Goal: Information Seeking & Learning: Learn about a topic

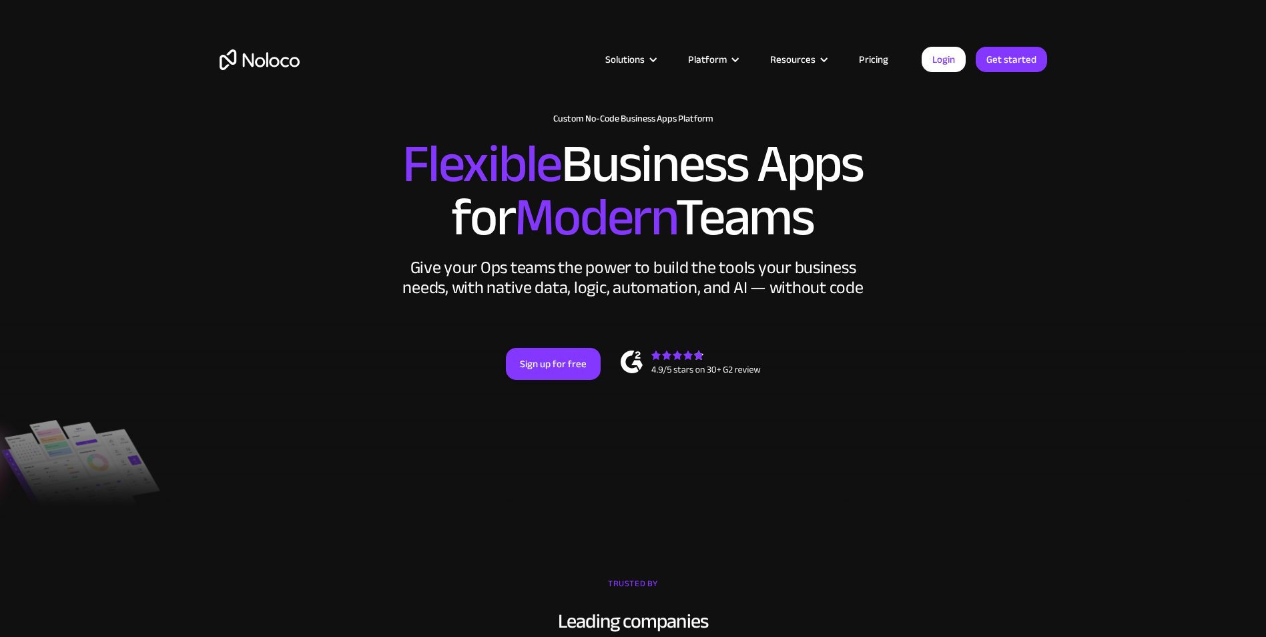
click at [866, 61] on link "Pricing" at bounding box center [873, 59] width 63 height 17
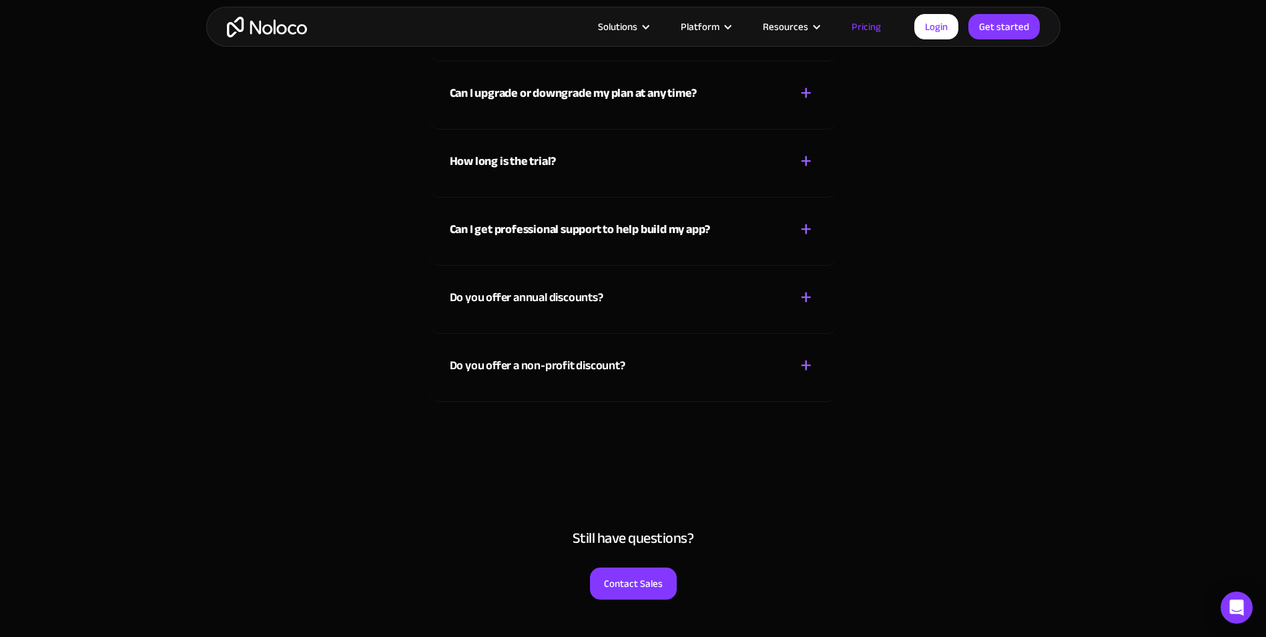
scroll to position [6037, 0]
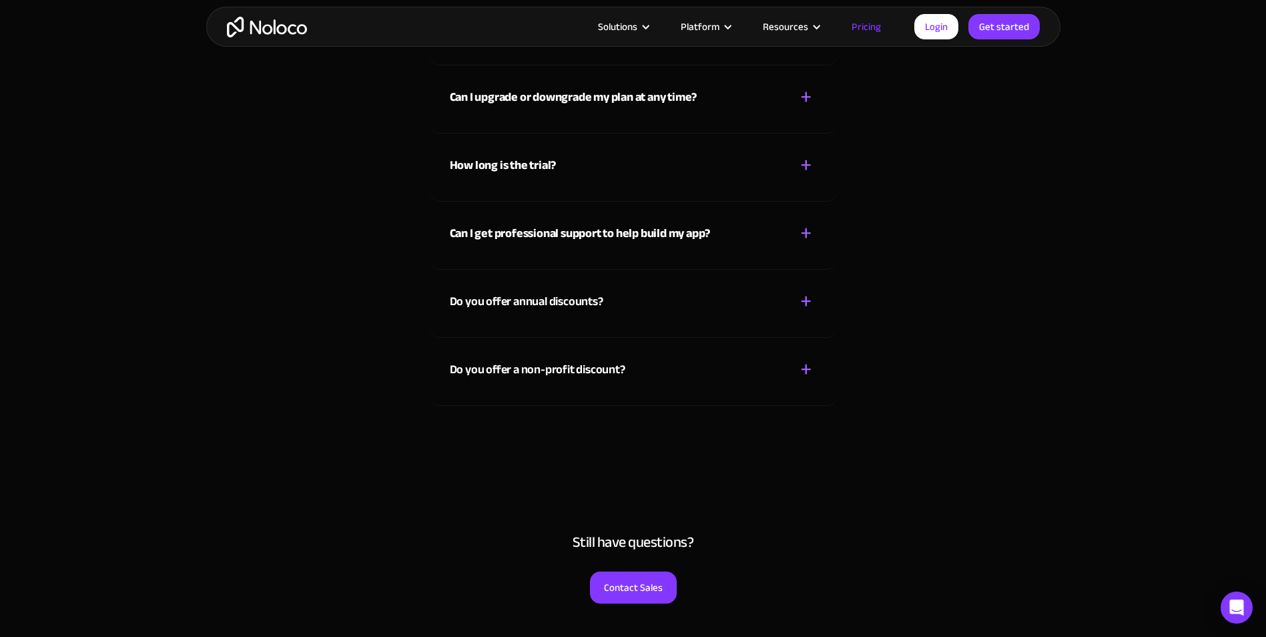
click at [614, 381] on div "Do you offer a non-profit discount? + -" at bounding box center [633, 361] width 367 height 47
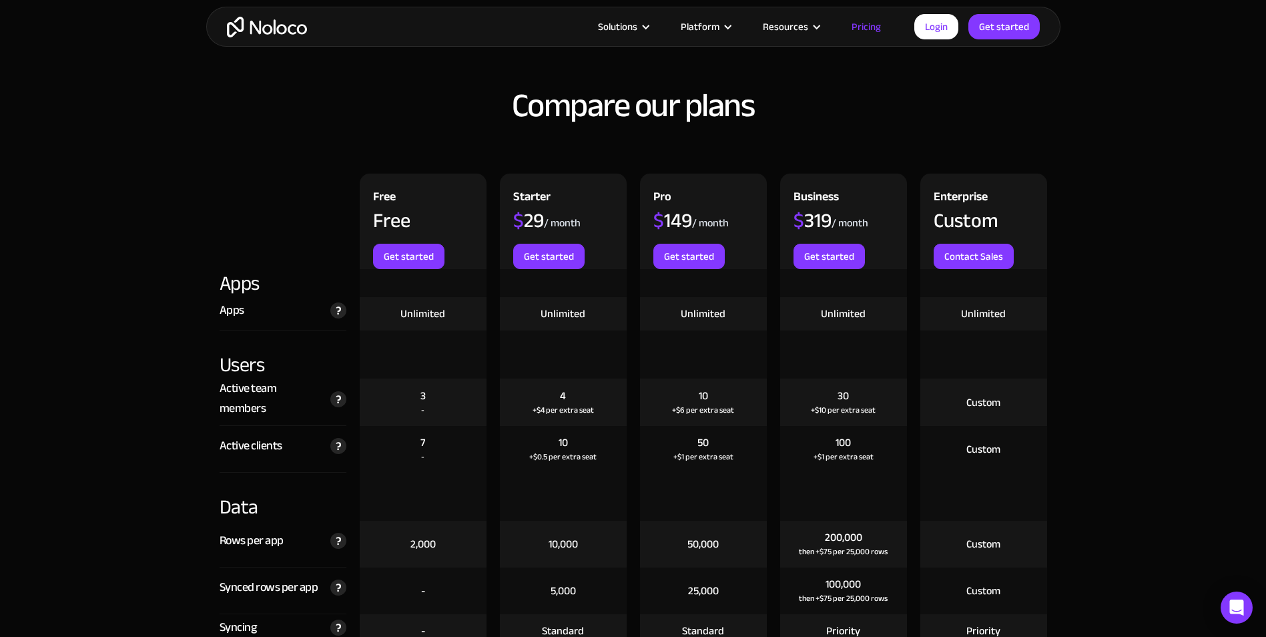
scroll to position [1345, 0]
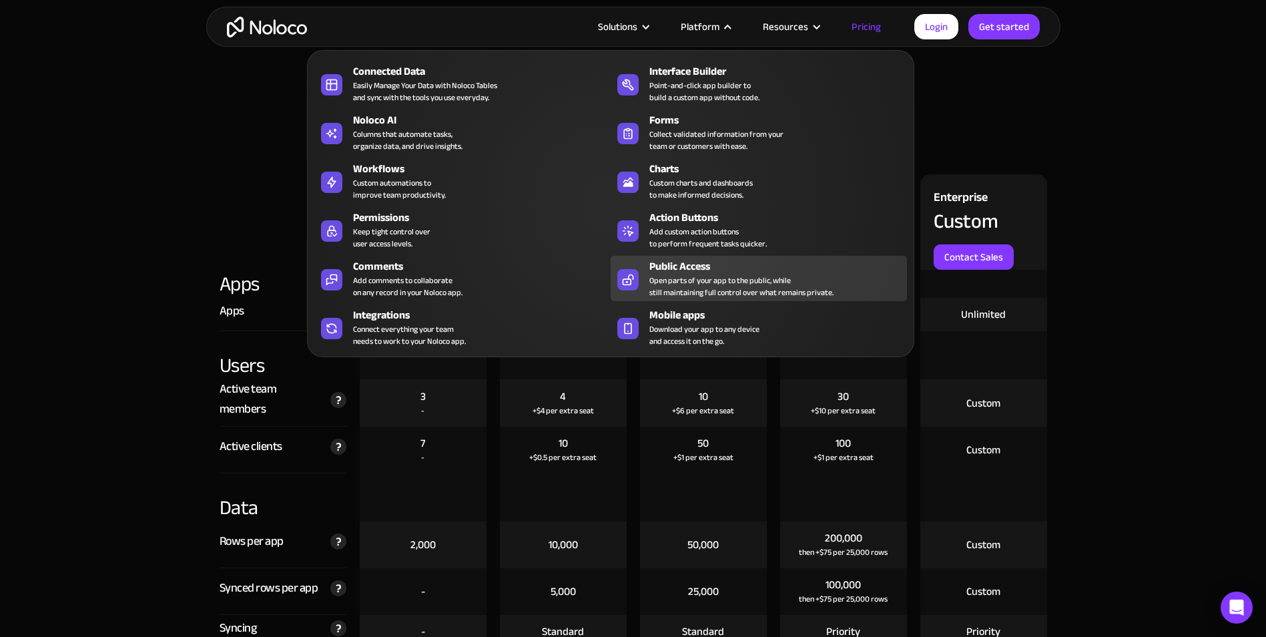
click at [762, 279] on div "Open parts of your app to the public, while still maintaining full control over…" at bounding box center [741, 286] width 184 height 24
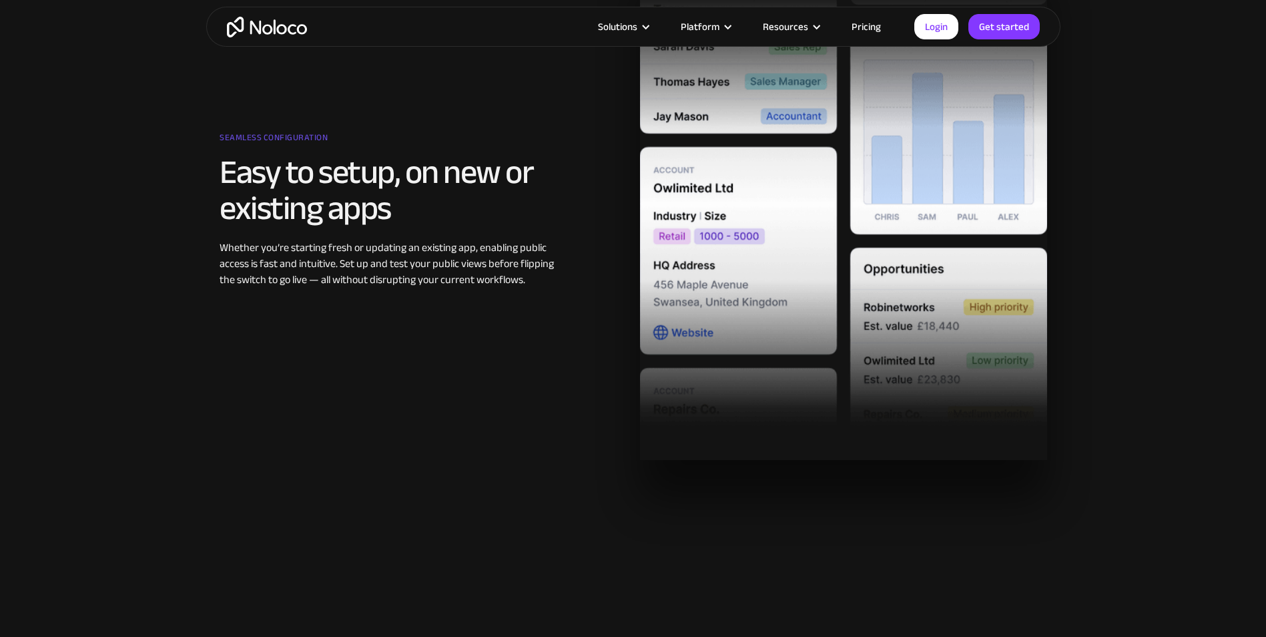
scroll to position [2130, 0]
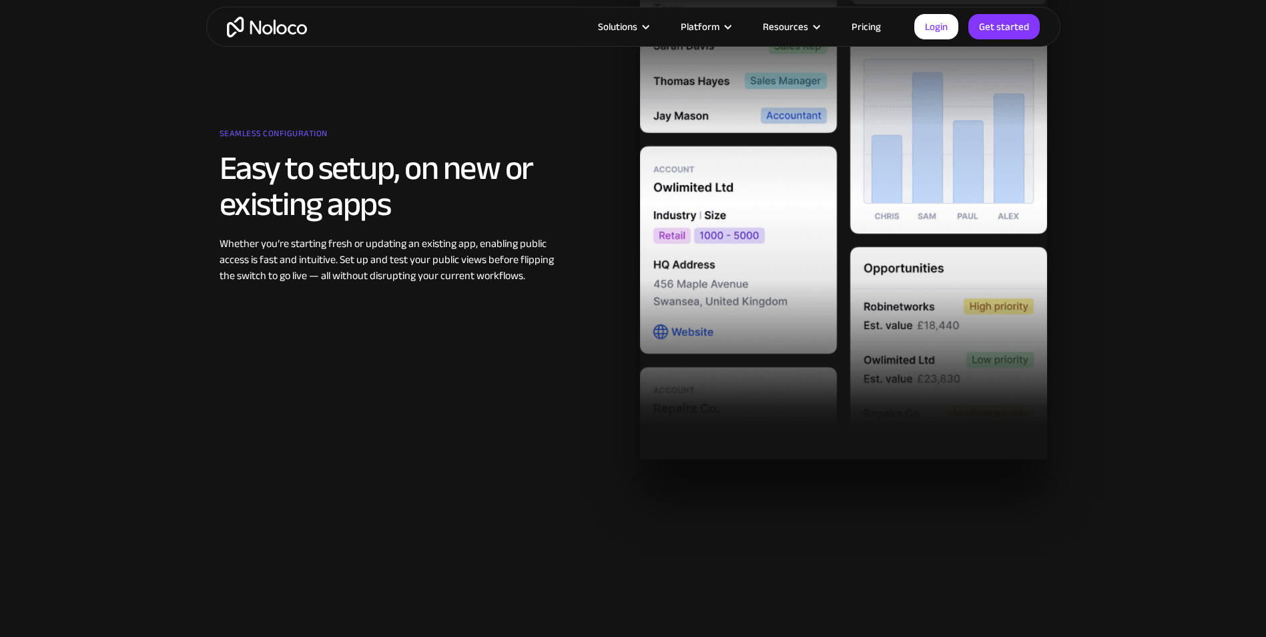
click at [858, 30] on link "Pricing" at bounding box center [866, 26] width 63 height 17
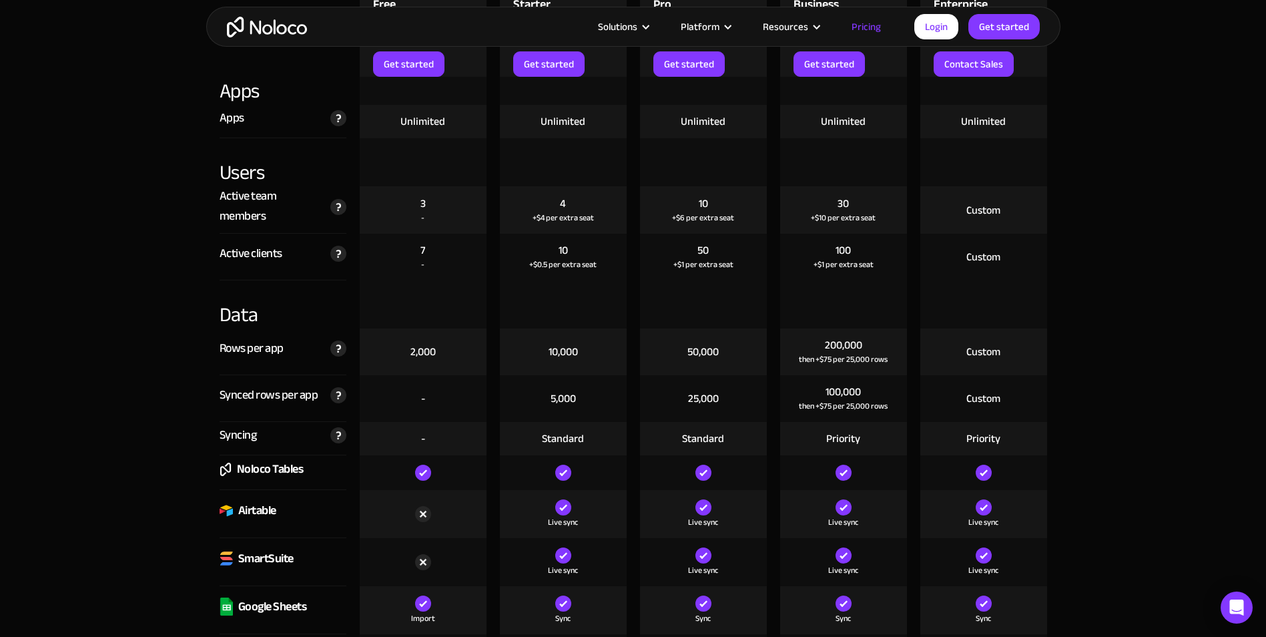
scroll to position [1547, 0]
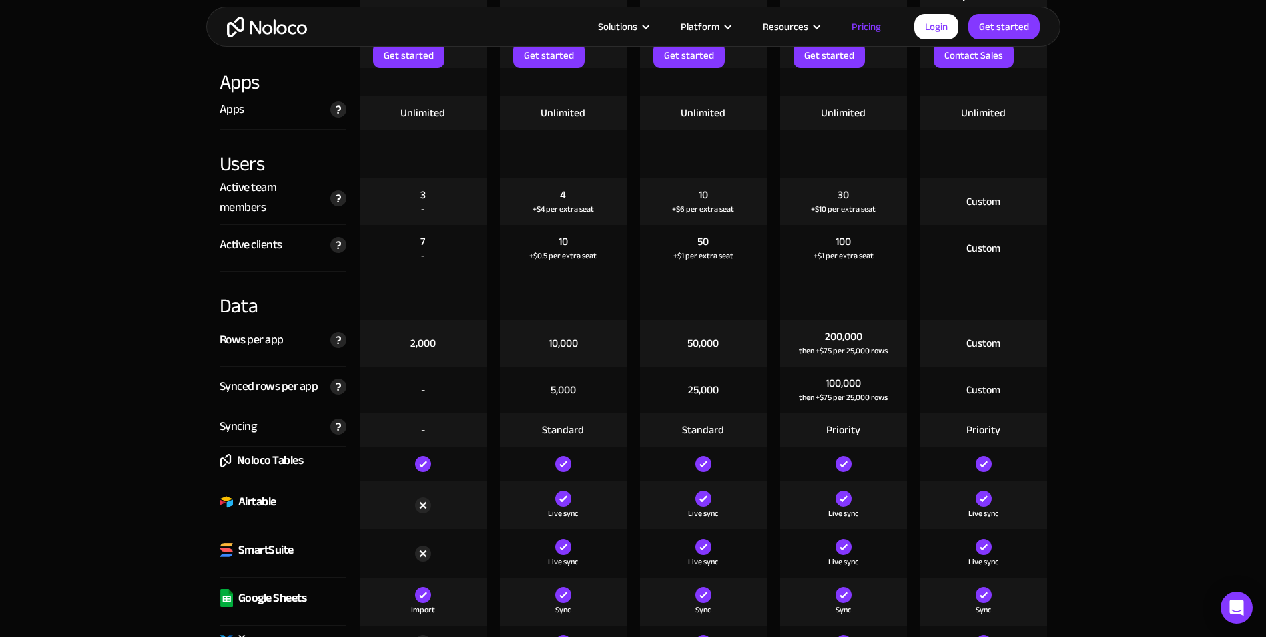
click at [836, 256] on div "+$1 per extra seat" at bounding box center [844, 255] width 60 height 13
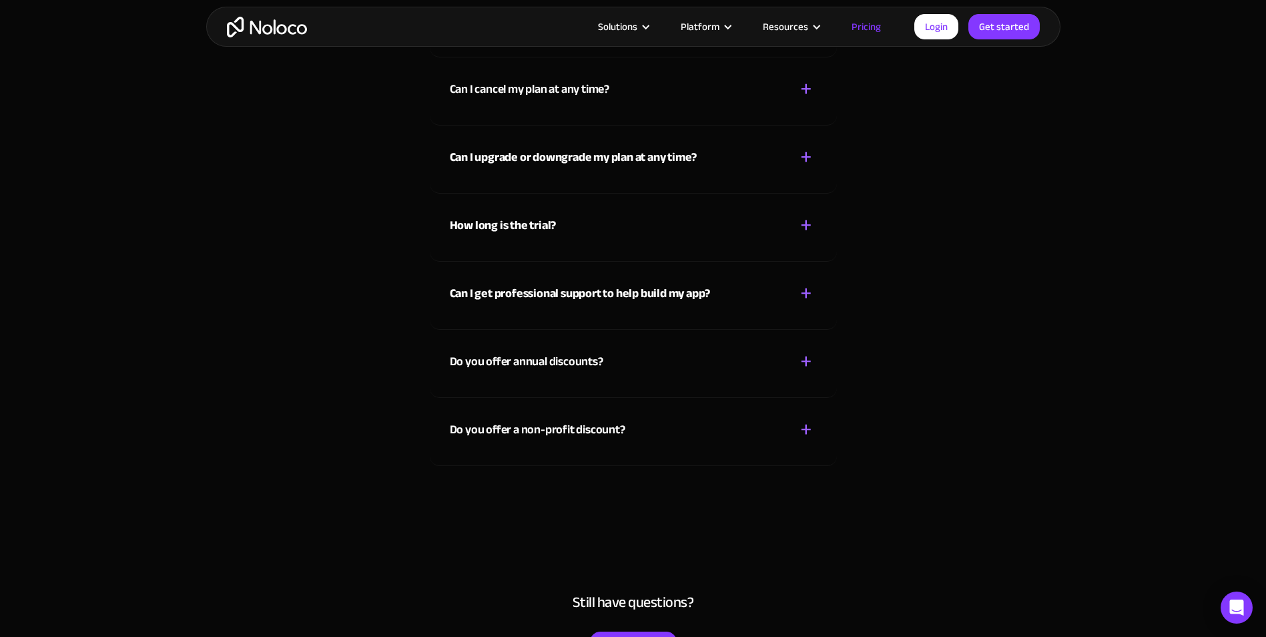
scroll to position [5978, 0]
click at [632, 427] on div "Do you offer a non-profit discount? + -" at bounding box center [633, 420] width 367 height 47
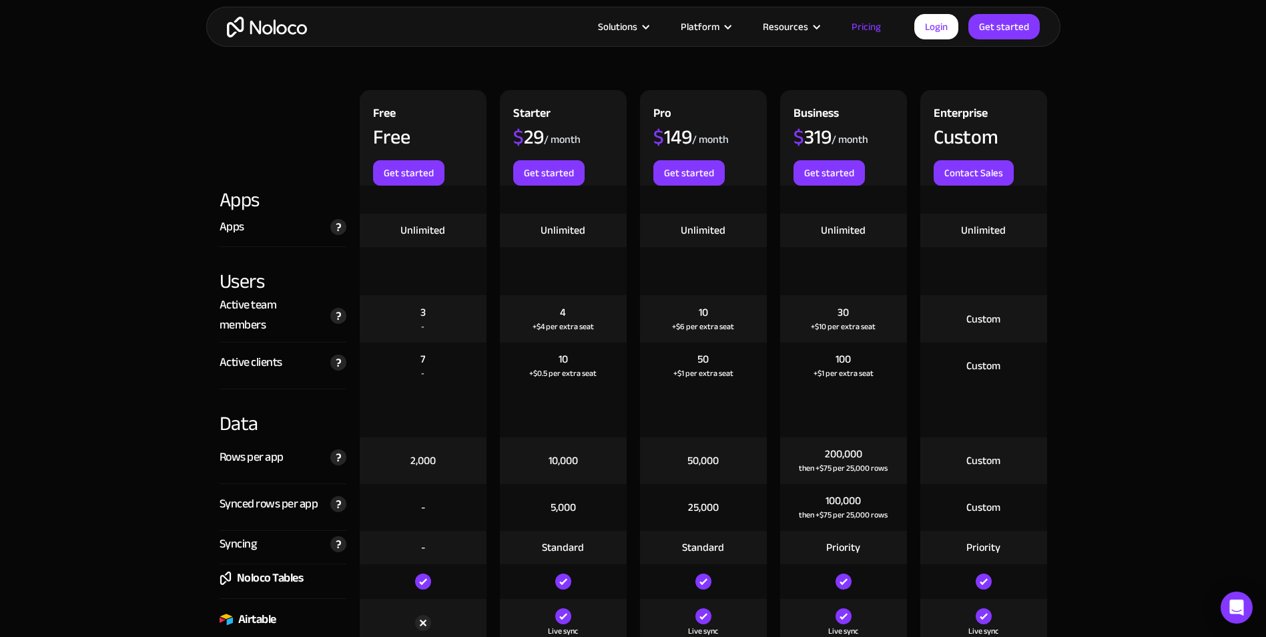
scroll to position [1454, 0]
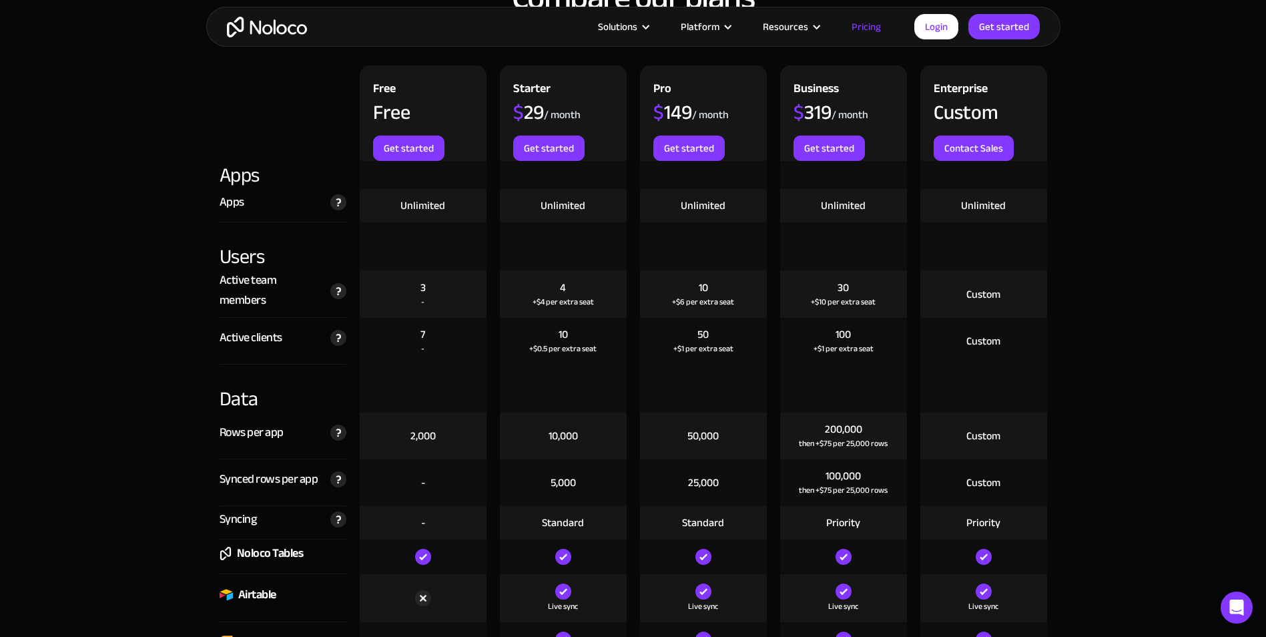
click at [525, 263] on div at bounding box center [563, 246] width 127 height 48
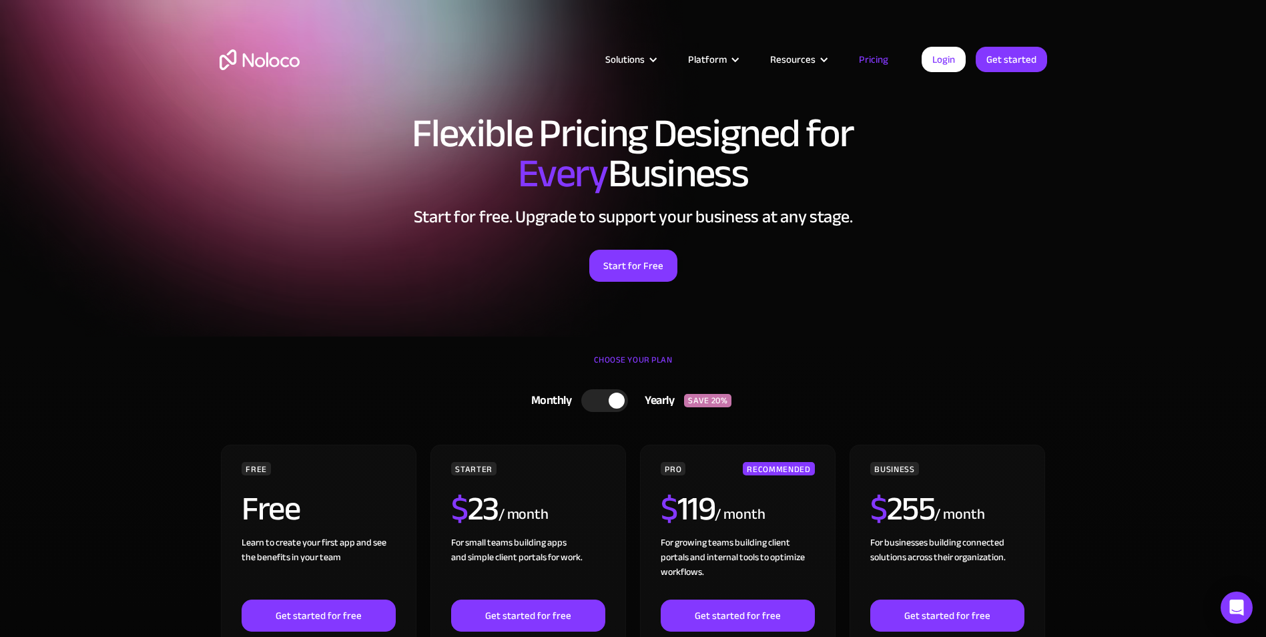
scroll to position [342, 0]
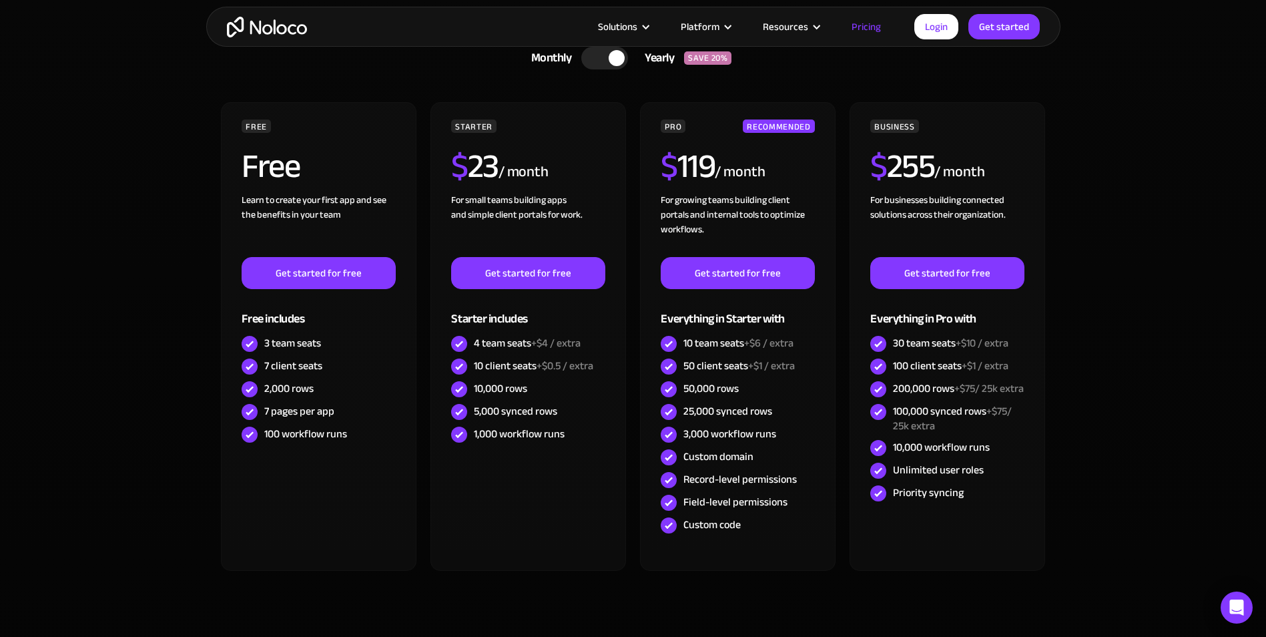
click at [149, 372] on section "CHOOSE YOUR PLAN Monthly Yearly SAVE 20% Monthly Yearly SAVE 20% FREE Free Lear…" at bounding box center [633, 337] width 1266 height 687
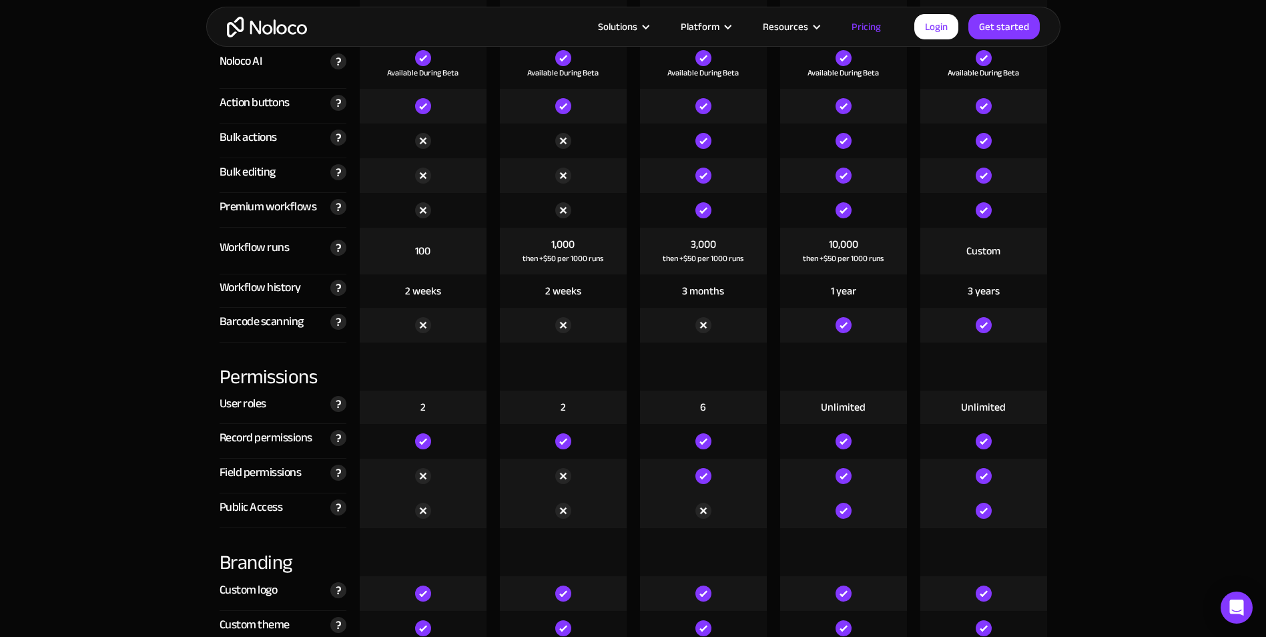
scroll to position [2688, 0]
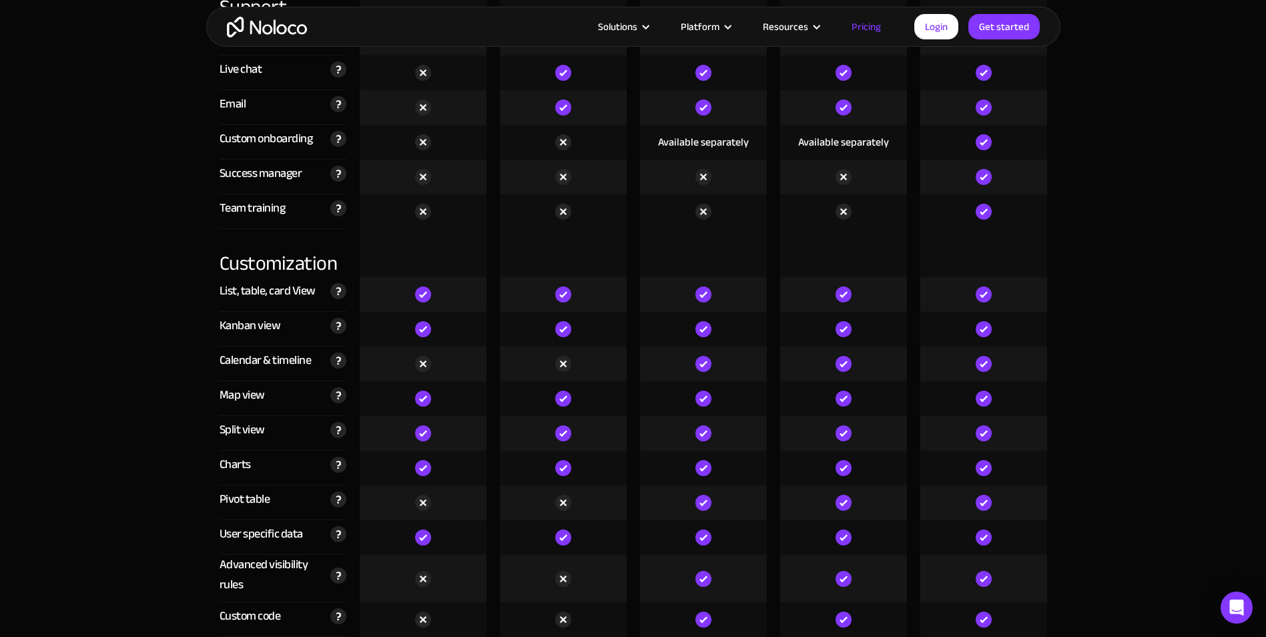
scroll to position [3496, 0]
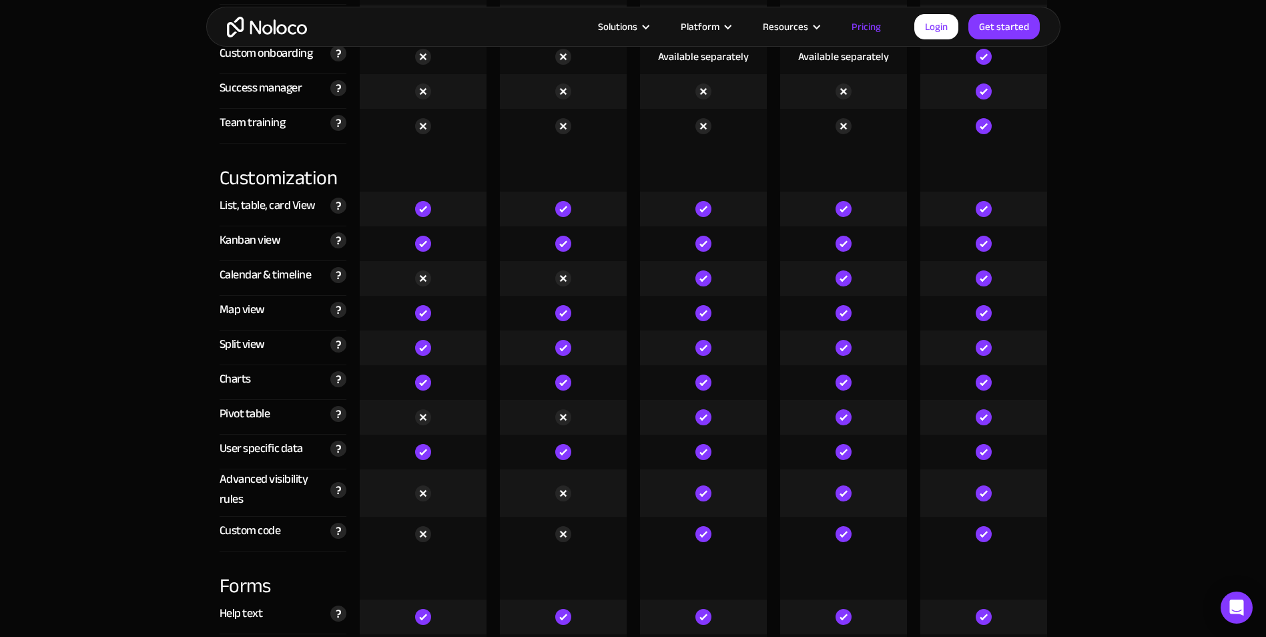
click at [221, 308] on div "Map view" at bounding box center [242, 310] width 45 height 20
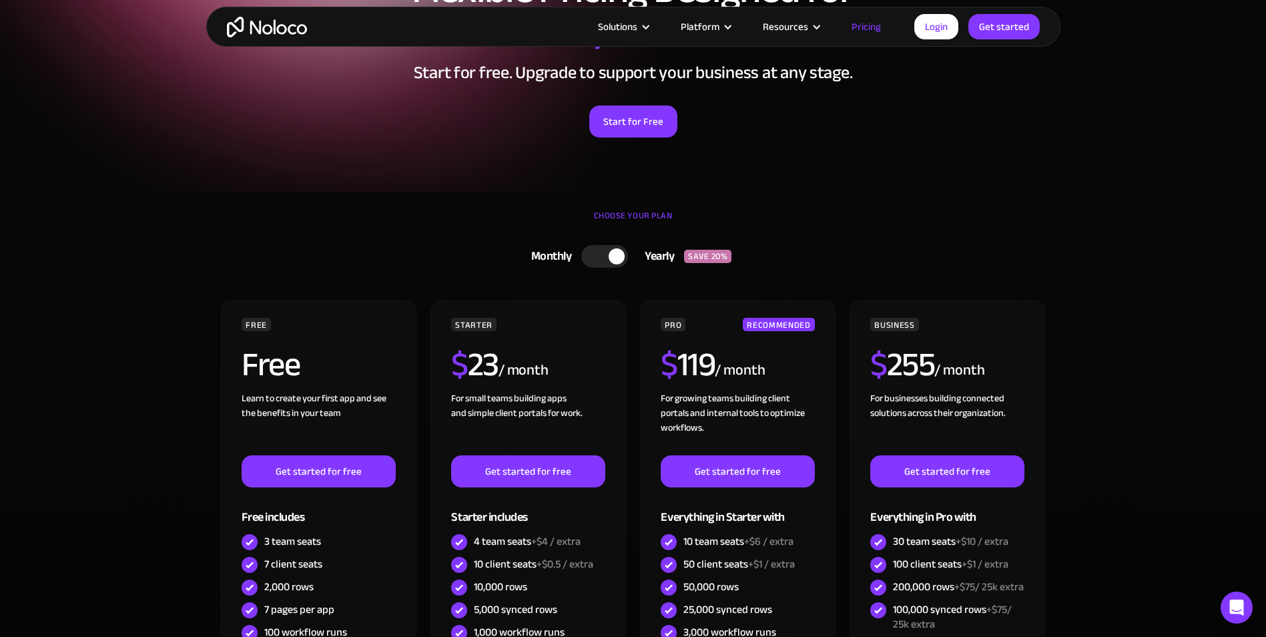
scroll to position [104, 0]
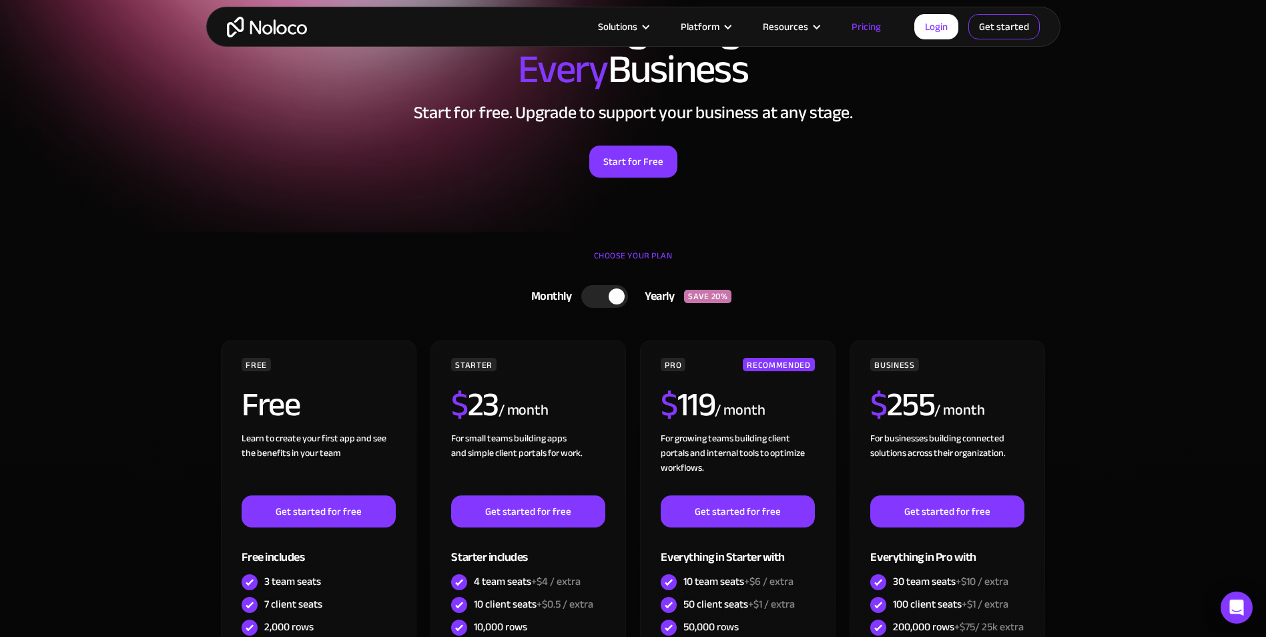
click at [0, 0] on link "Get started" at bounding box center [0, 0] width 0 height 0
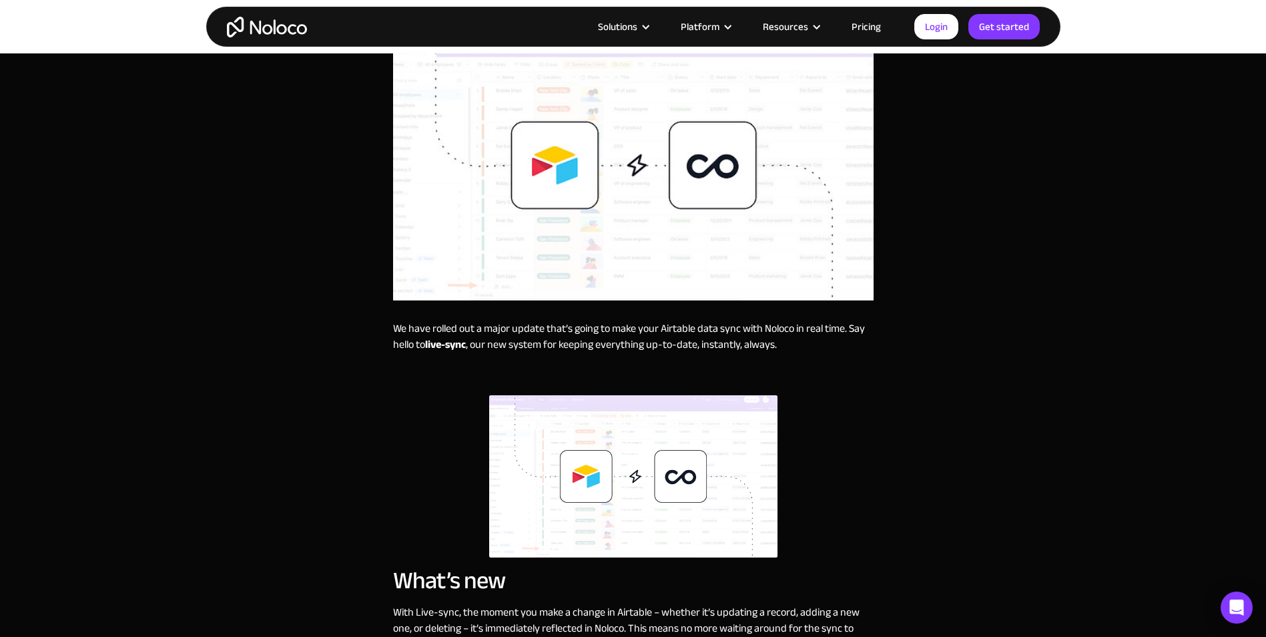
scroll to position [320, 0]
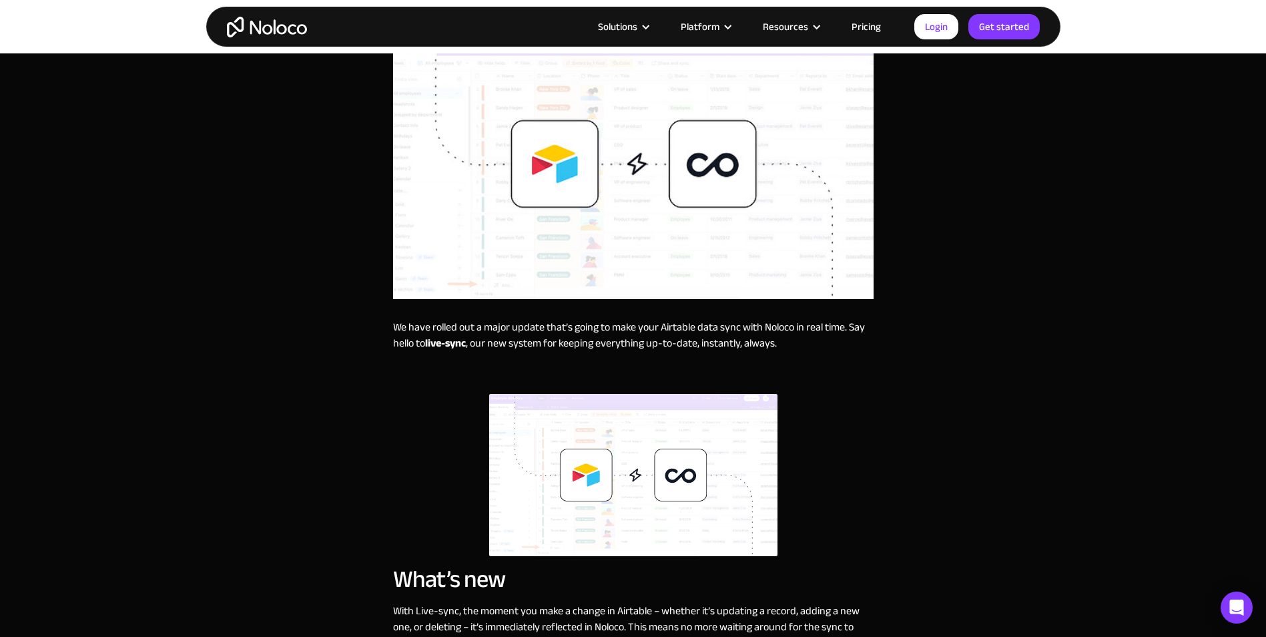
click at [670, 336] on p "We have rolled out a major update that’s going to make your Airtable data sync …" at bounding box center [633, 335] width 481 height 32
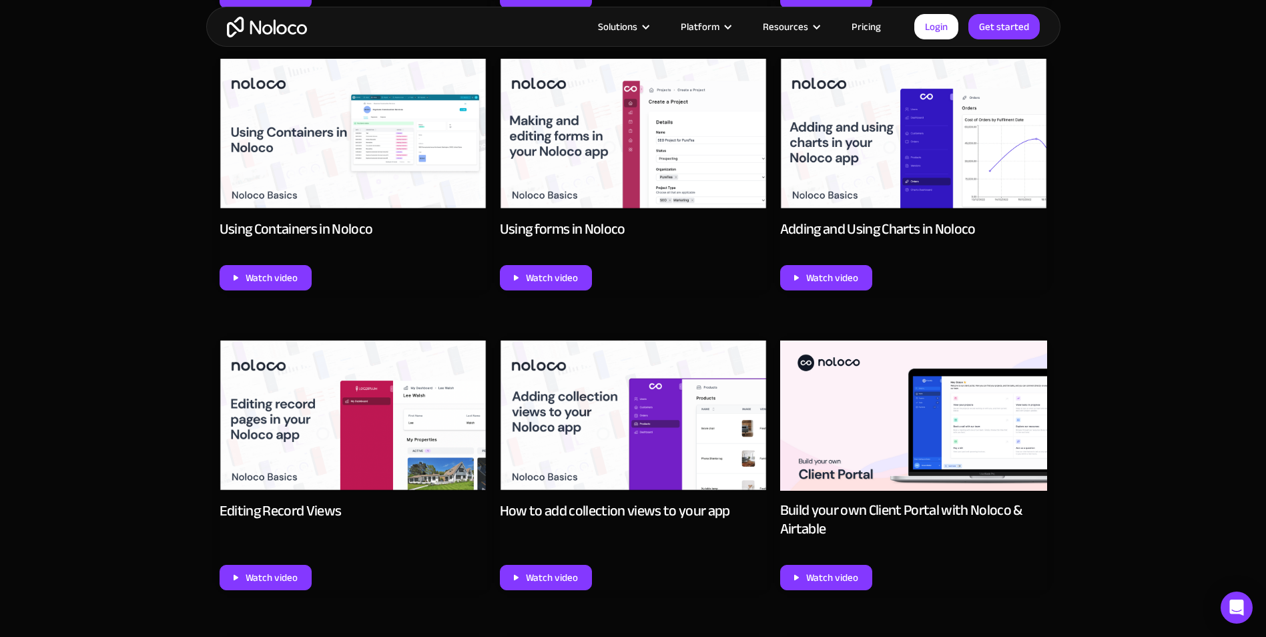
scroll to position [1286, 0]
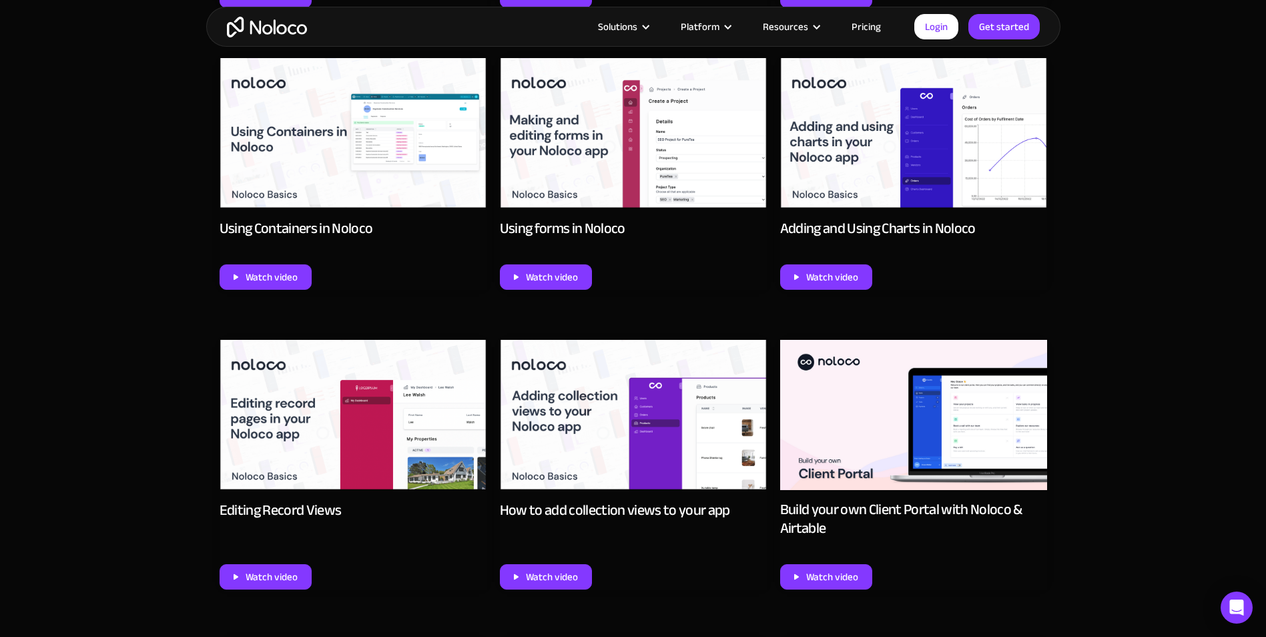
click at [329, 438] on img at bounding box center [353, 415] width 267 height 151
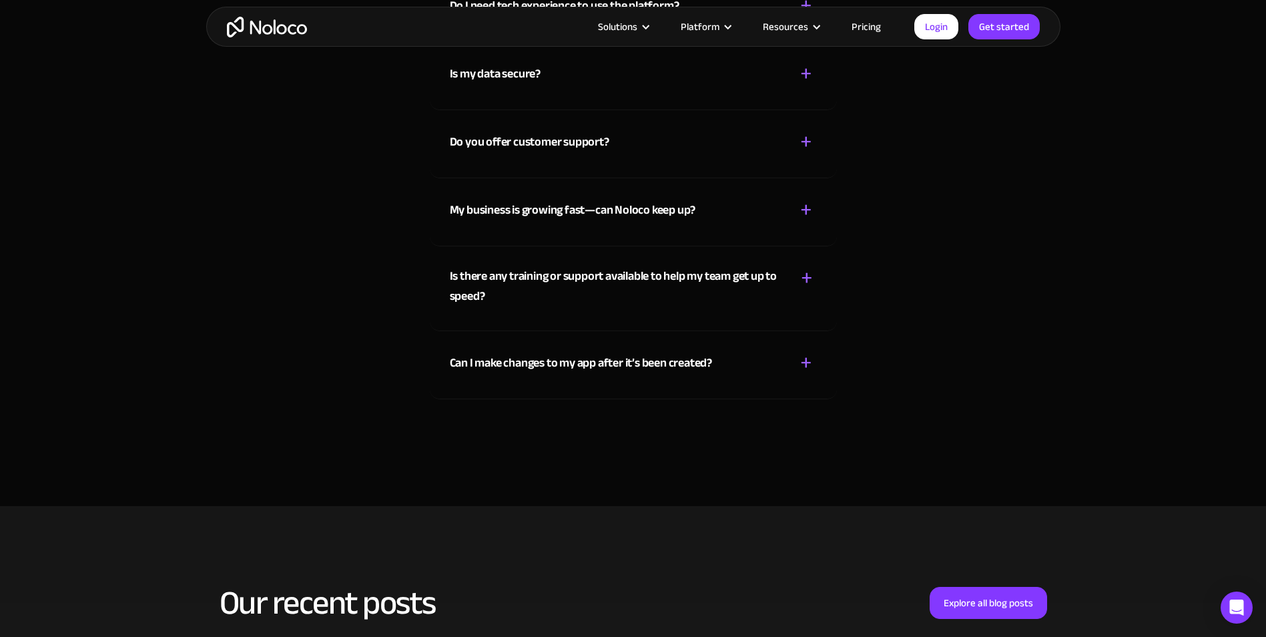
scroll to position [3472, 0]
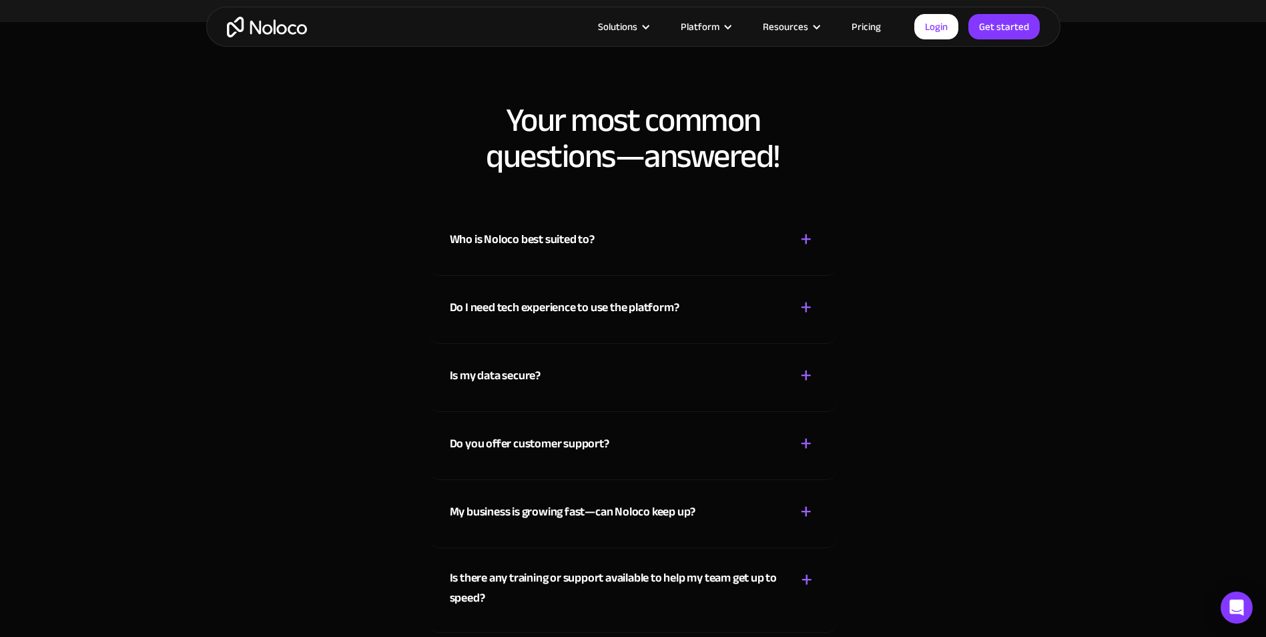
scroll to position [3165, 0]
click at [701, 251] on div "Who is Noloco best suited to? + -" at bounding box center [633, 230] width 367 height 47
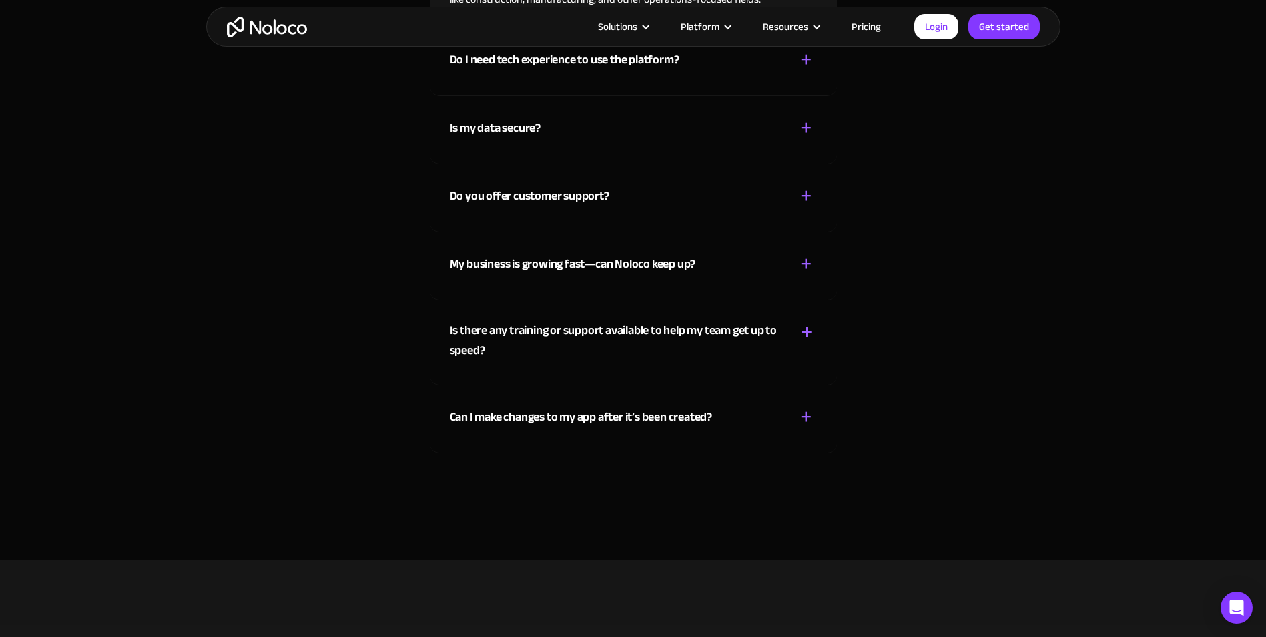
scroll to position [3446, 0]
click at [739, 188] on div "Do you offer customer support? + -" at bounding box center [633, 186] width 367 height 47
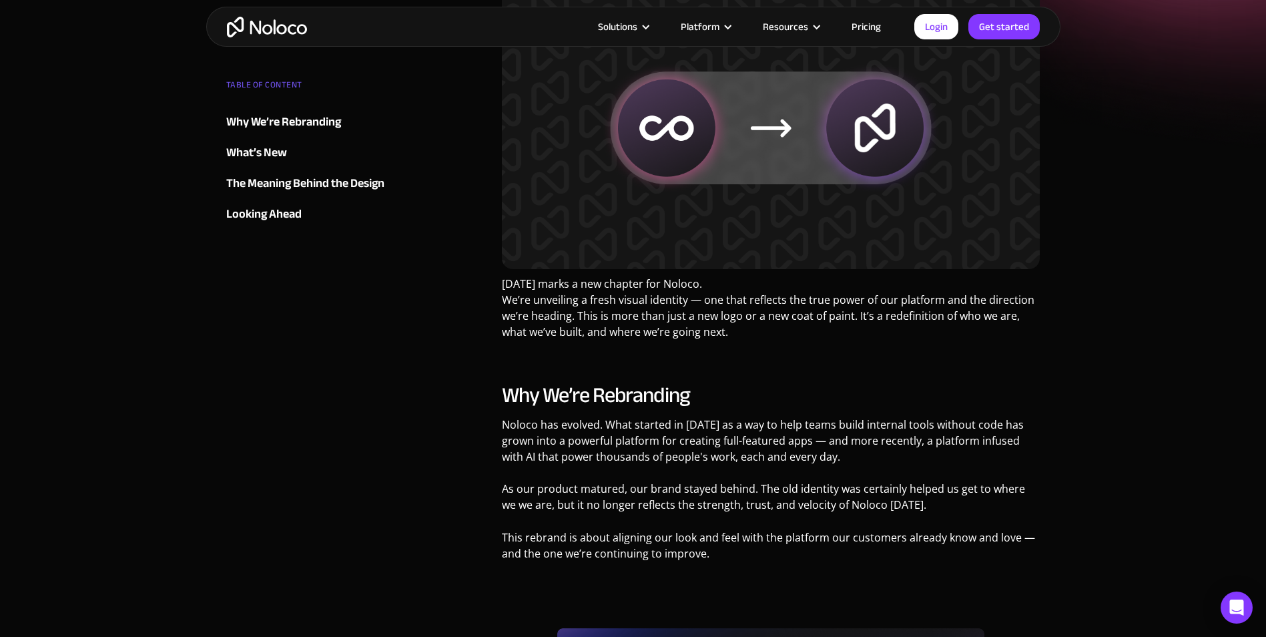
scroll to position [0, 0]
